Goal: Task Accomplishment & Management: Use online tool/utility

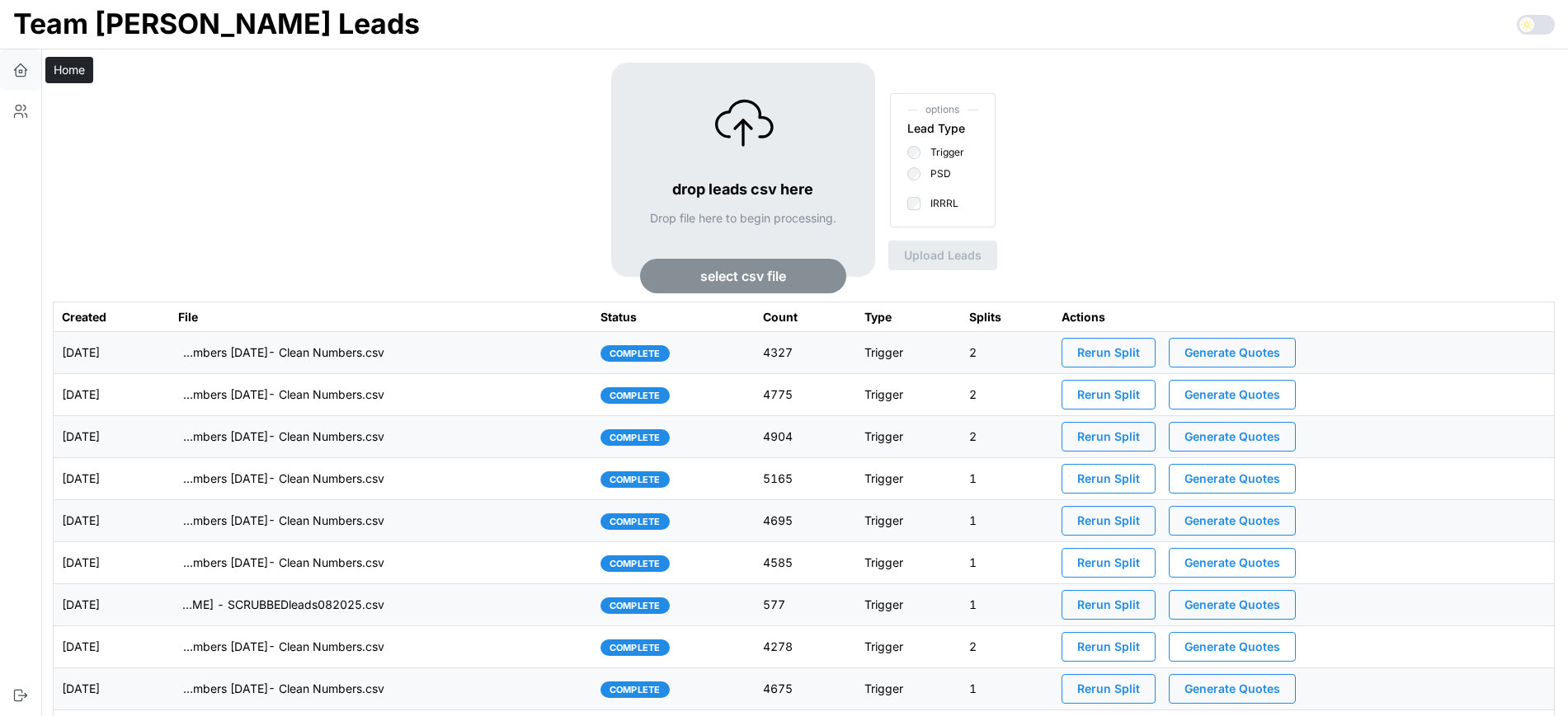
click at [24, 77] on icon "button" at bounding box center [21, 70] width 16 height 16
click at [548, 350] on td "imports/[PERSON_NAME]/1760014433033-TU Master List With Numbers [DATE]- Clean N…" at bounding box center [381, 353] width 423 height 42
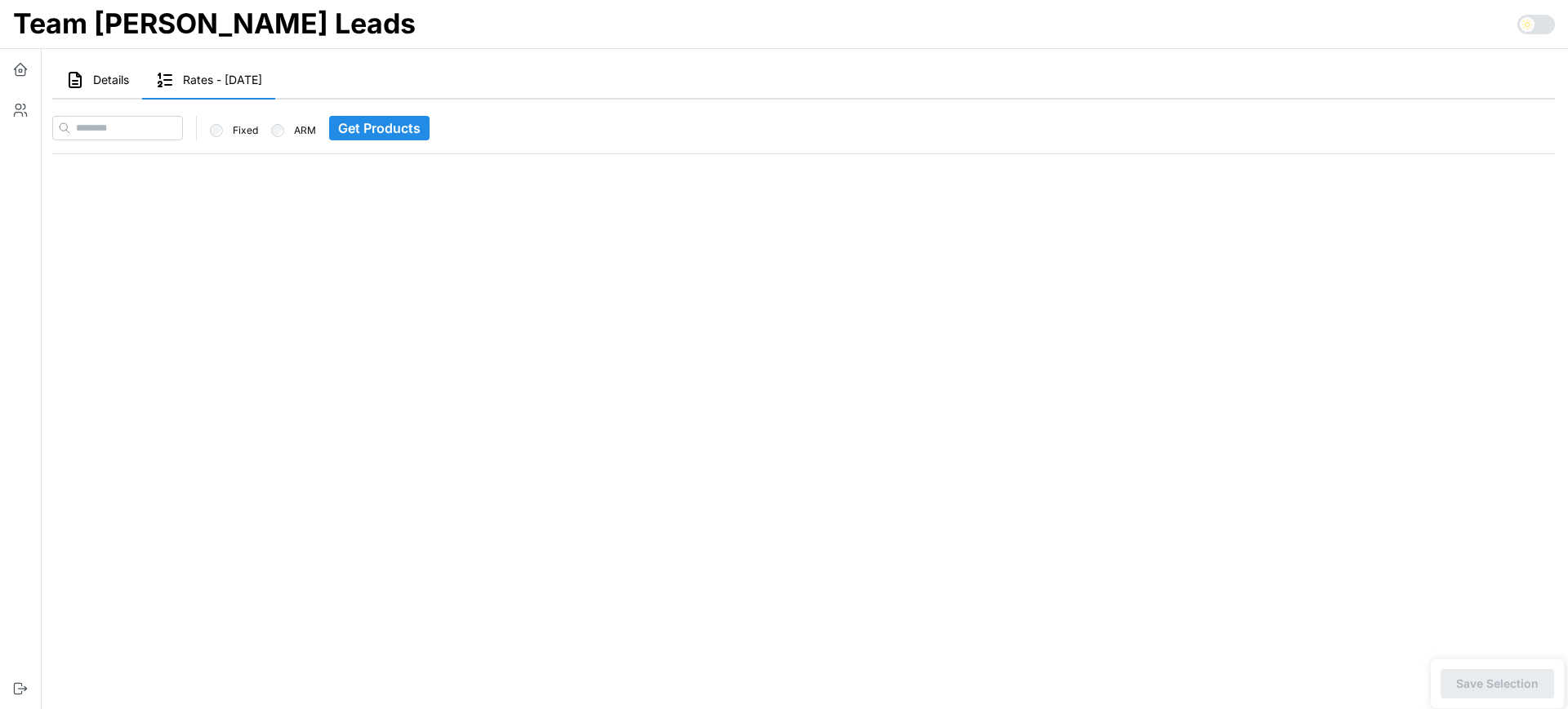
click at [112, 90] on button "Details" at bounding box center [97, 81] width 90 height 38
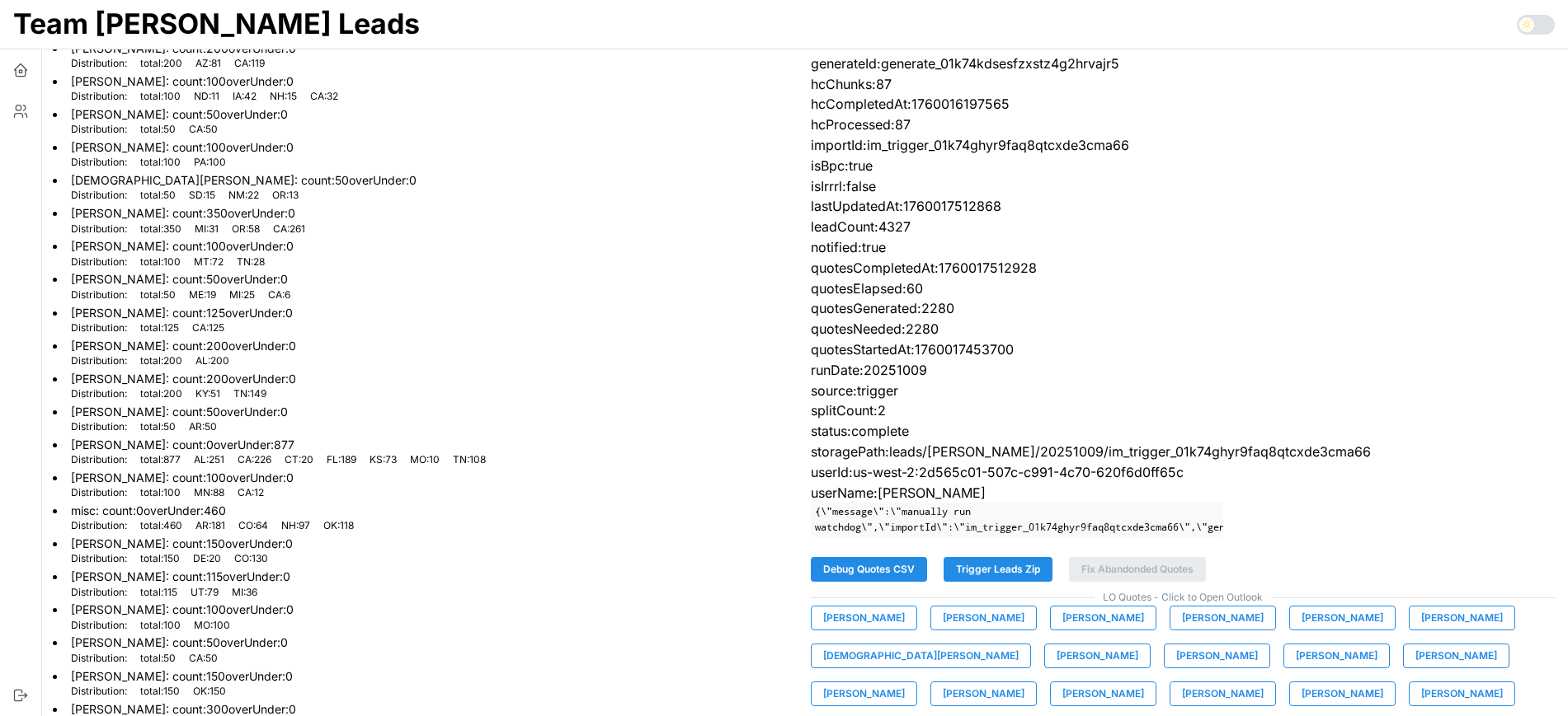
scroll to position [239, 0]
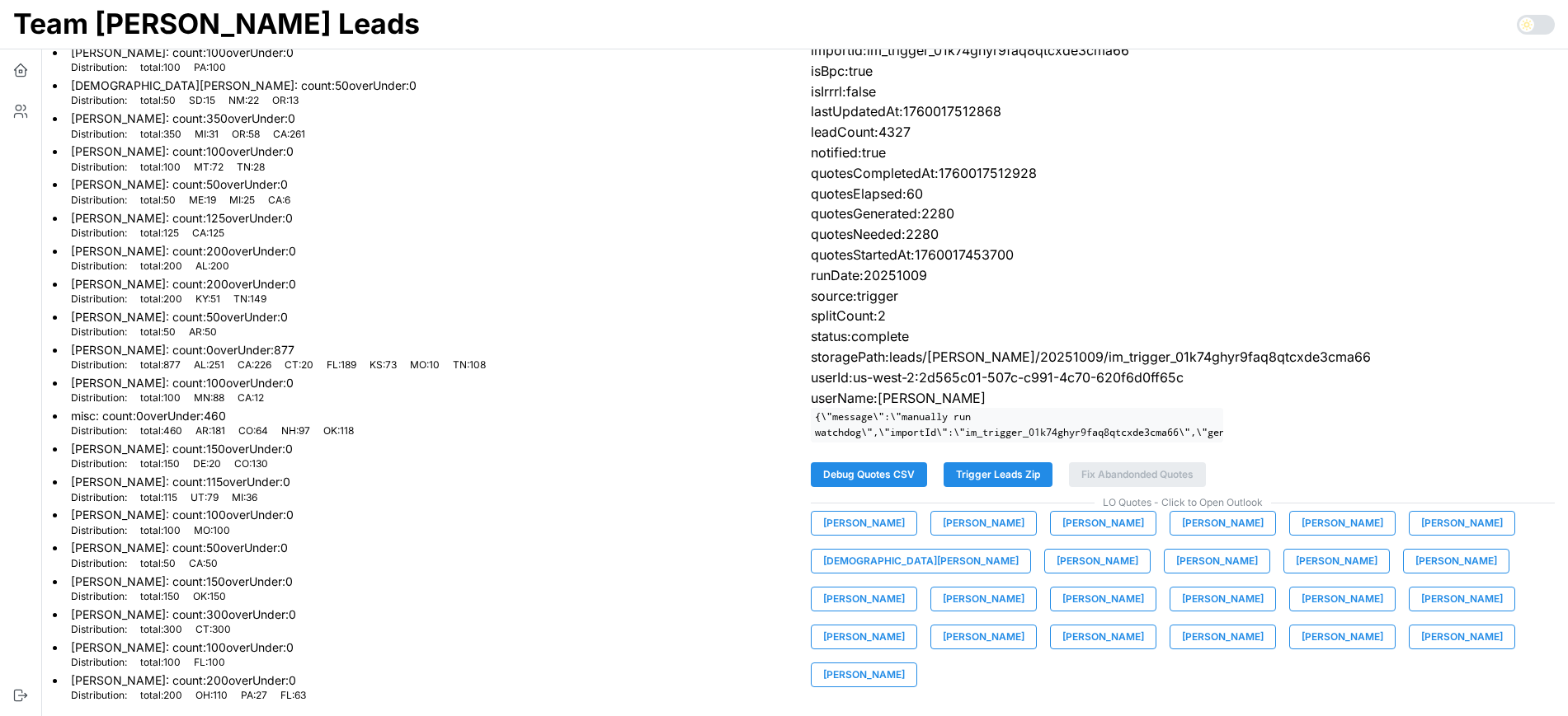
click at [1005, 486] on span "Trigger Leads Zip" at bounding box center [998, 474] width 84 height 23
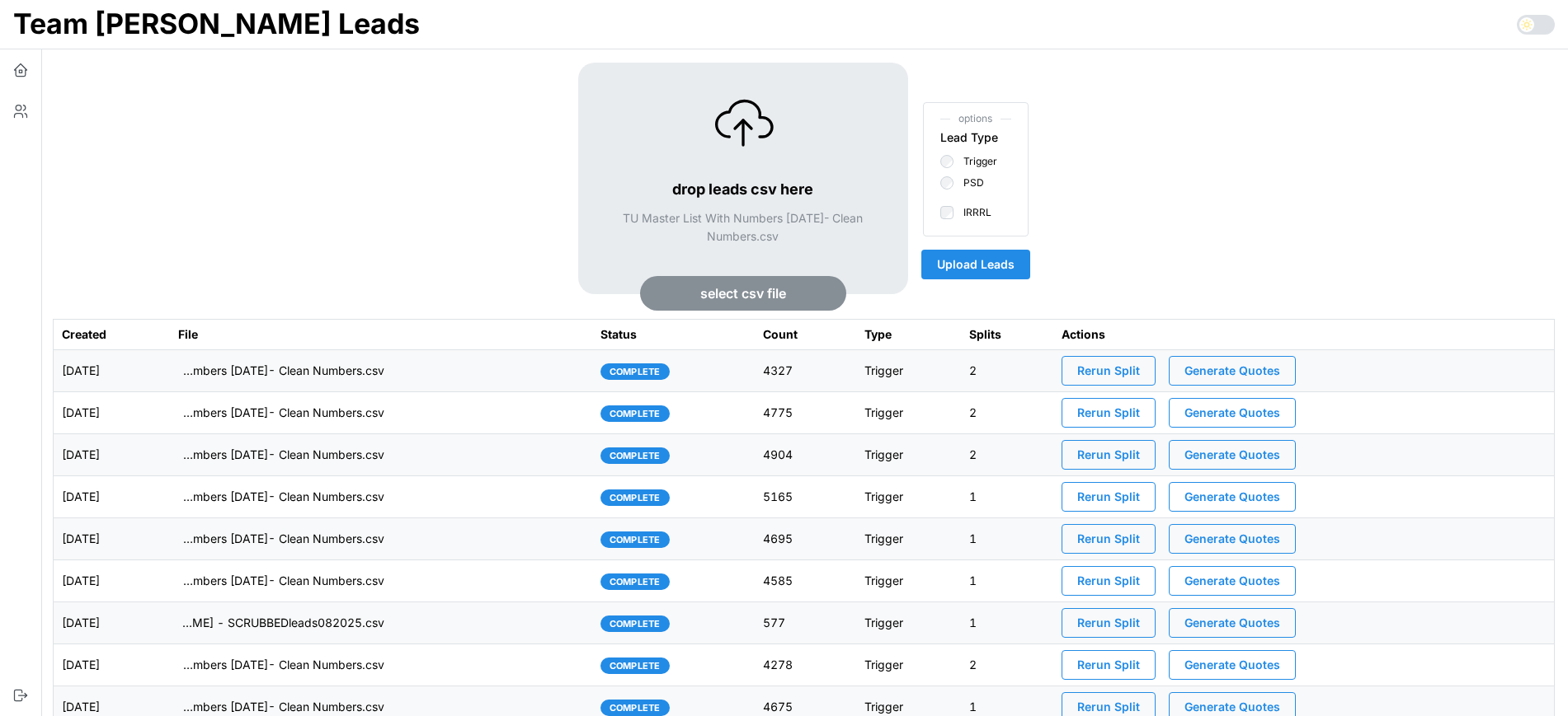
click at [1004, 265] on span "Upload Leads" at bounding box center [975, 264] width 77 height 28
